Goal: Task Accomplishment & Management: Manage account settings

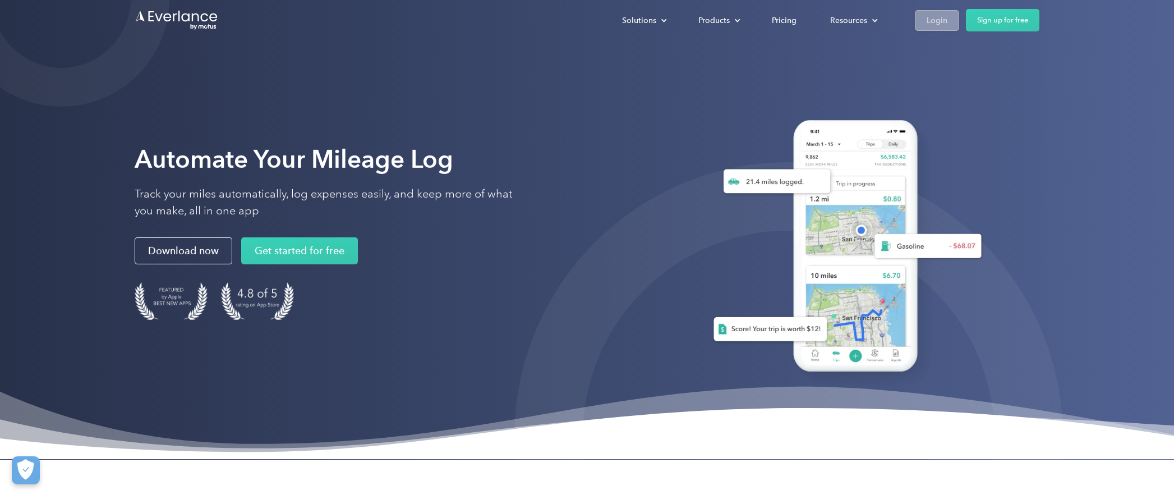
click at [930, 25] on div "Login" at bounding box center [937, 20] width 21 height 14
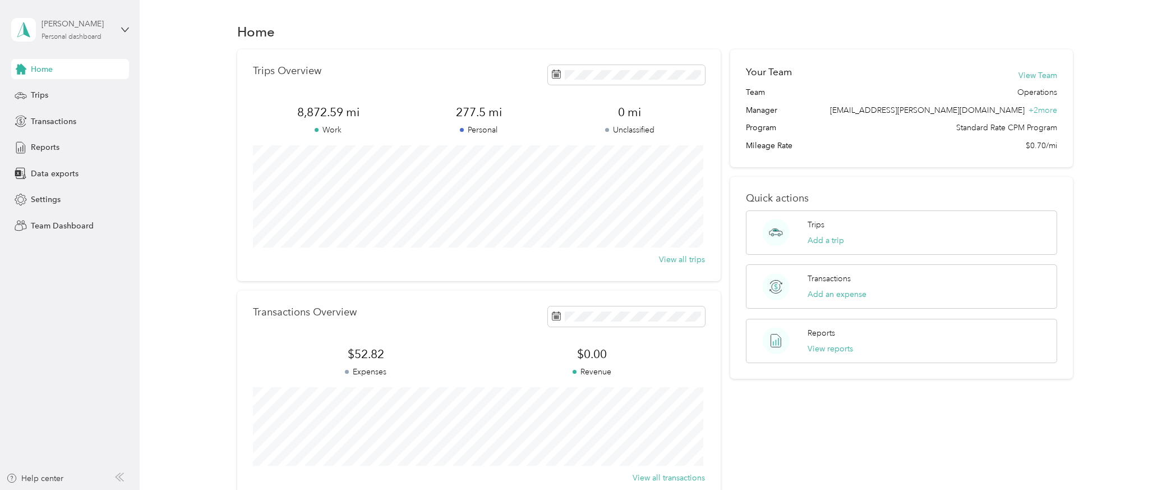
click at [104, 29] on div "Alexis Lane" at bounding box center [77, 24] width 70 height 12
click at [71, 94] on div "Team dashboard" at bounding box center [51, 92] width 60 height 12
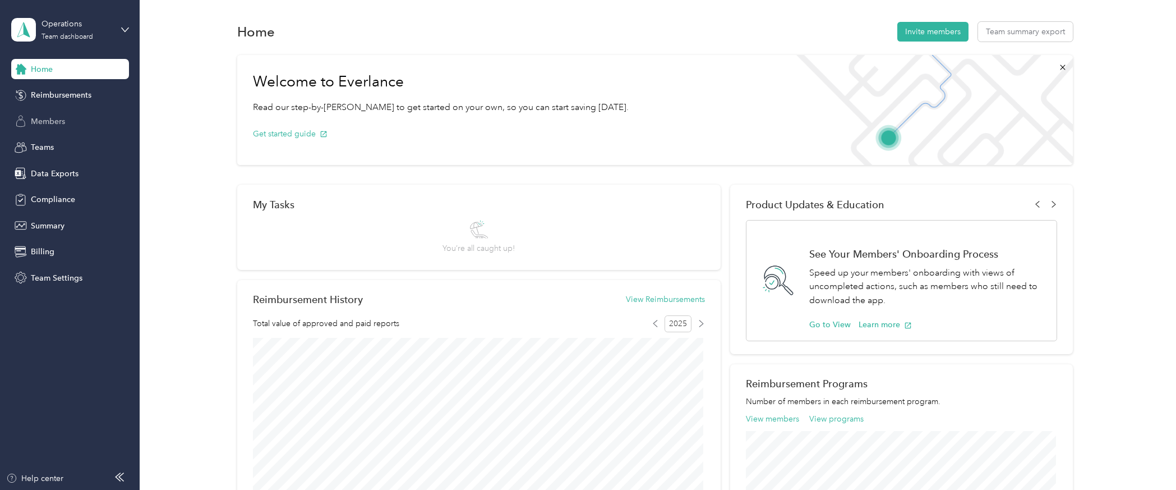
click at [51, 125] on span "Members" at bounding box center [48, 122] width 34 height 12
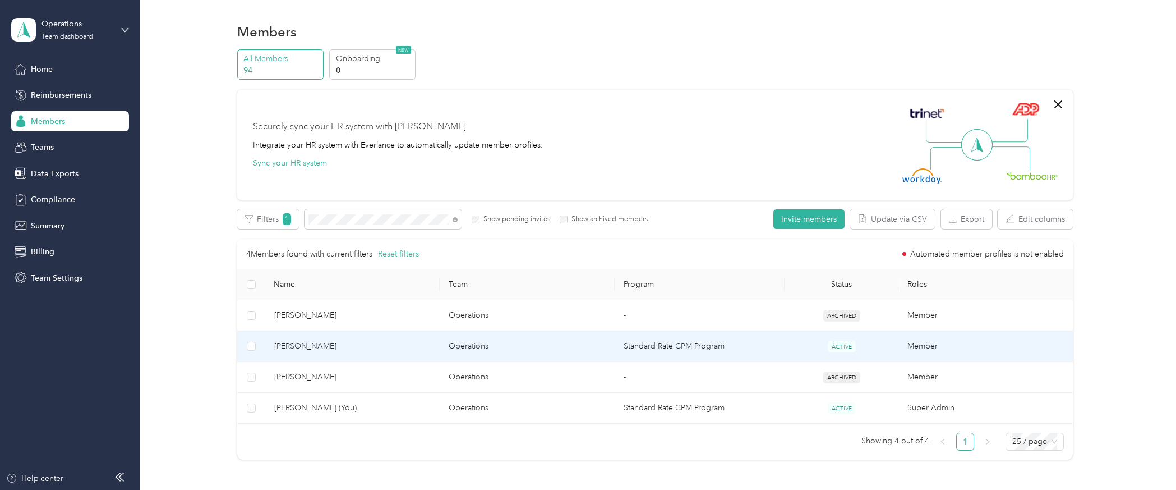
click at [296, 347] on span "Alex Weber" at bounding box center [352, 346] width 157 height 12
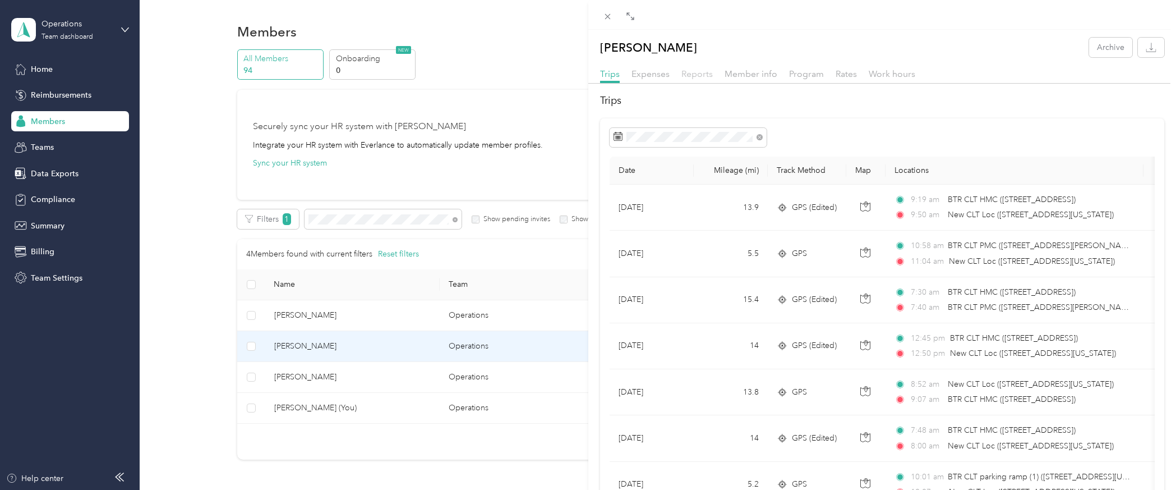
click at [703, 76] on span "Reports" at bounding box center [696, 73] width 31 height 11
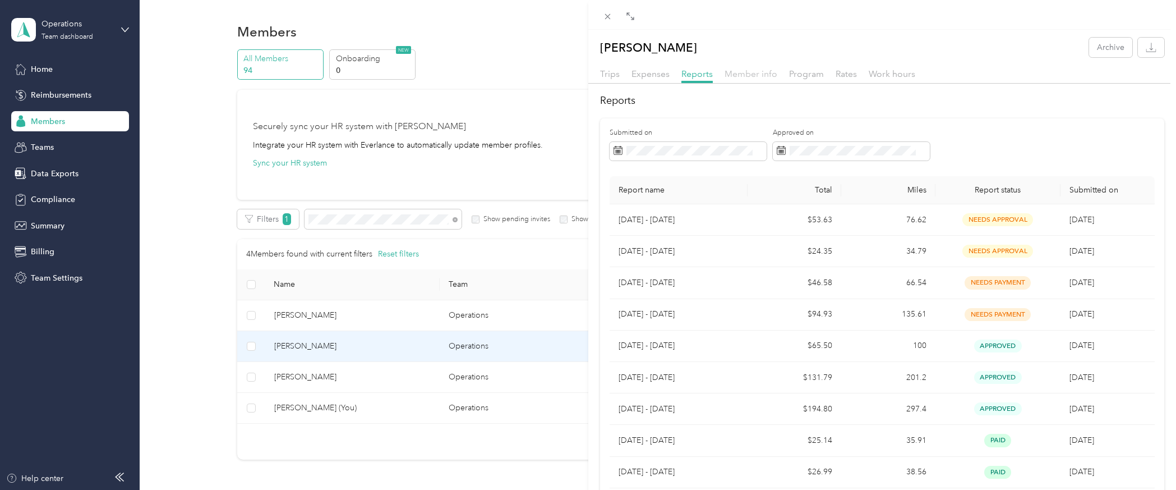
click at [739, 77] on span "Member info" at bounding box center [751, 73] width 53 height 11
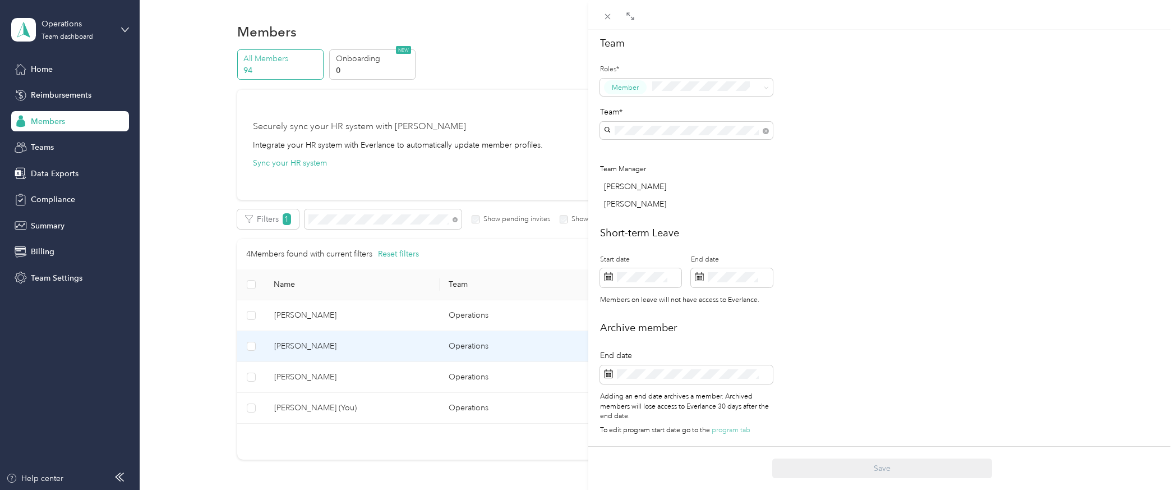
scroll to position [315, 0]
click at [658, 250] on div "2" at bounding box center [656, 252] width 15 height 14
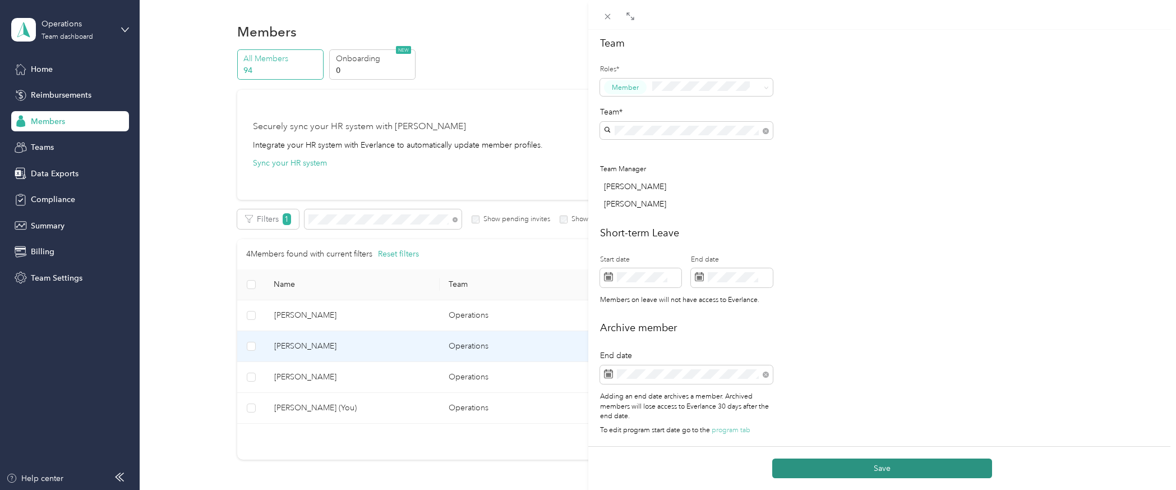
click at [868, 471] on button "Save" at bounding box center [882, 468] width 220 height 20
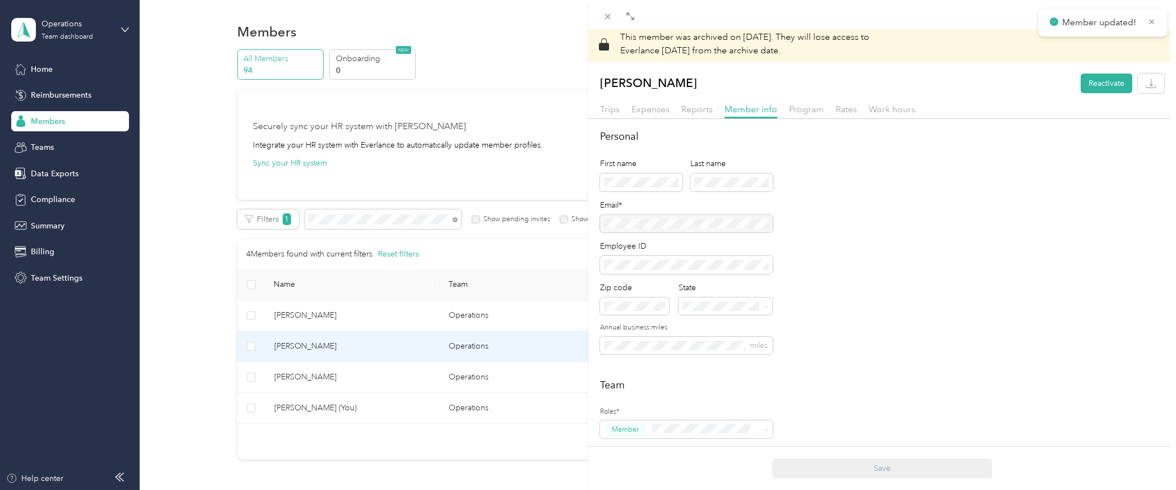
scroll to position [0, 0]
